Goal: Check status: Check status

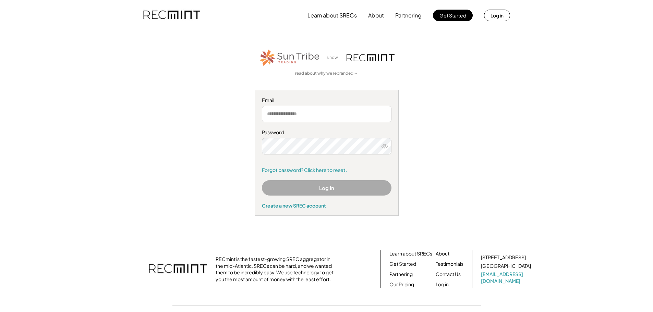
click at [329, 111] on input "email" at bounding box center [327, 114] width 130 height 16
type input "**********"
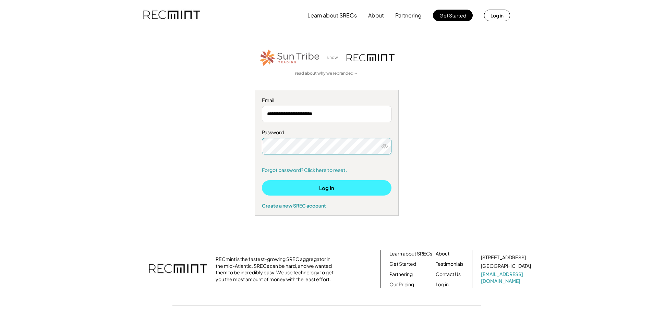
click at [353, 185] on button "Log In" at bounding box center [327, 187] width 130 height 15
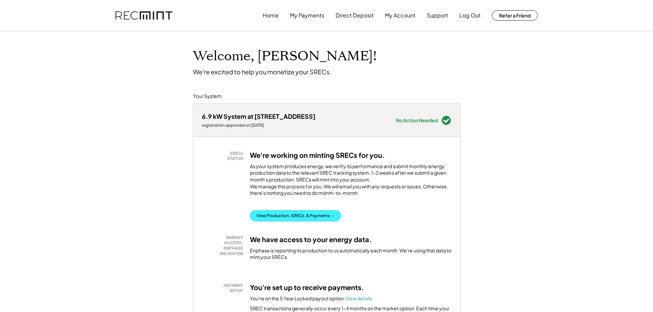
click at [283, 221] on button "View Production, SRECs, & Payments →" at bounding box center [295, 215] width 91 height 11
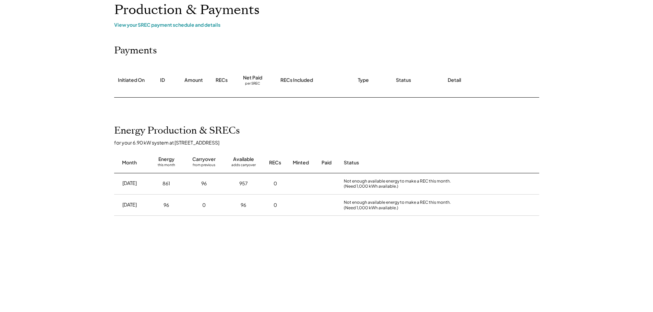
scroll to position [34, 0]
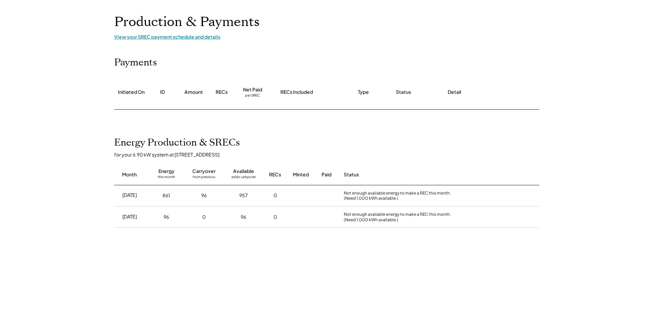
click at [196, 36] on div "View your SREC payment schedule and details" at bounding box center [326, 37] width 425 height 6
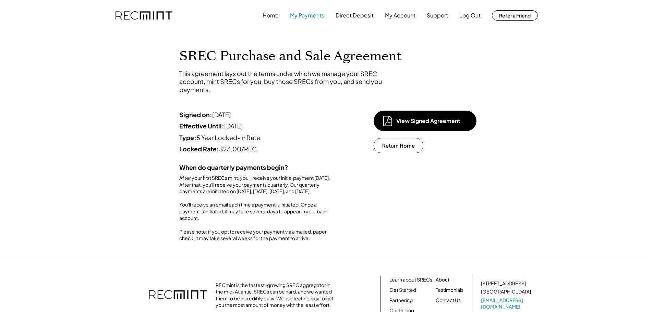
click at [307, 18] on button "My Payments" at bounding box center [307, 16] width 34 height 14
